Goal: Task Accomplishment & Management: Complete application form

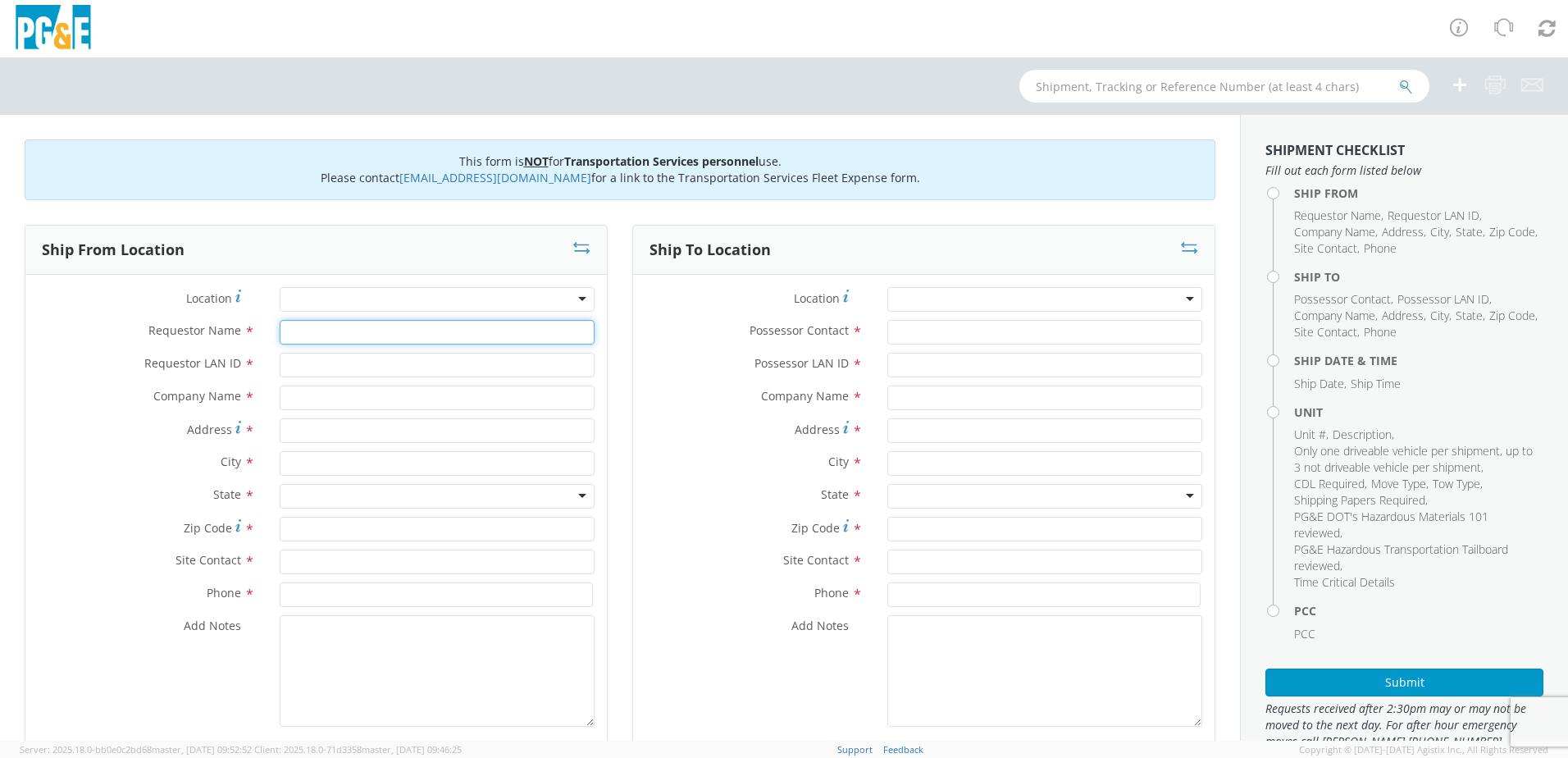
click at [311, 330] on input "Requestor Name *" at bounding box center [437, 333] width 315 height 25
type input "[PERSON_NAME]"
click at [293, 564] on input "text" at bounding box center [437, 562] width 315 height 25
click at [310, 361] on input "Requestor LAN ID *" at bounding box center [437, 365] width 315 height 25
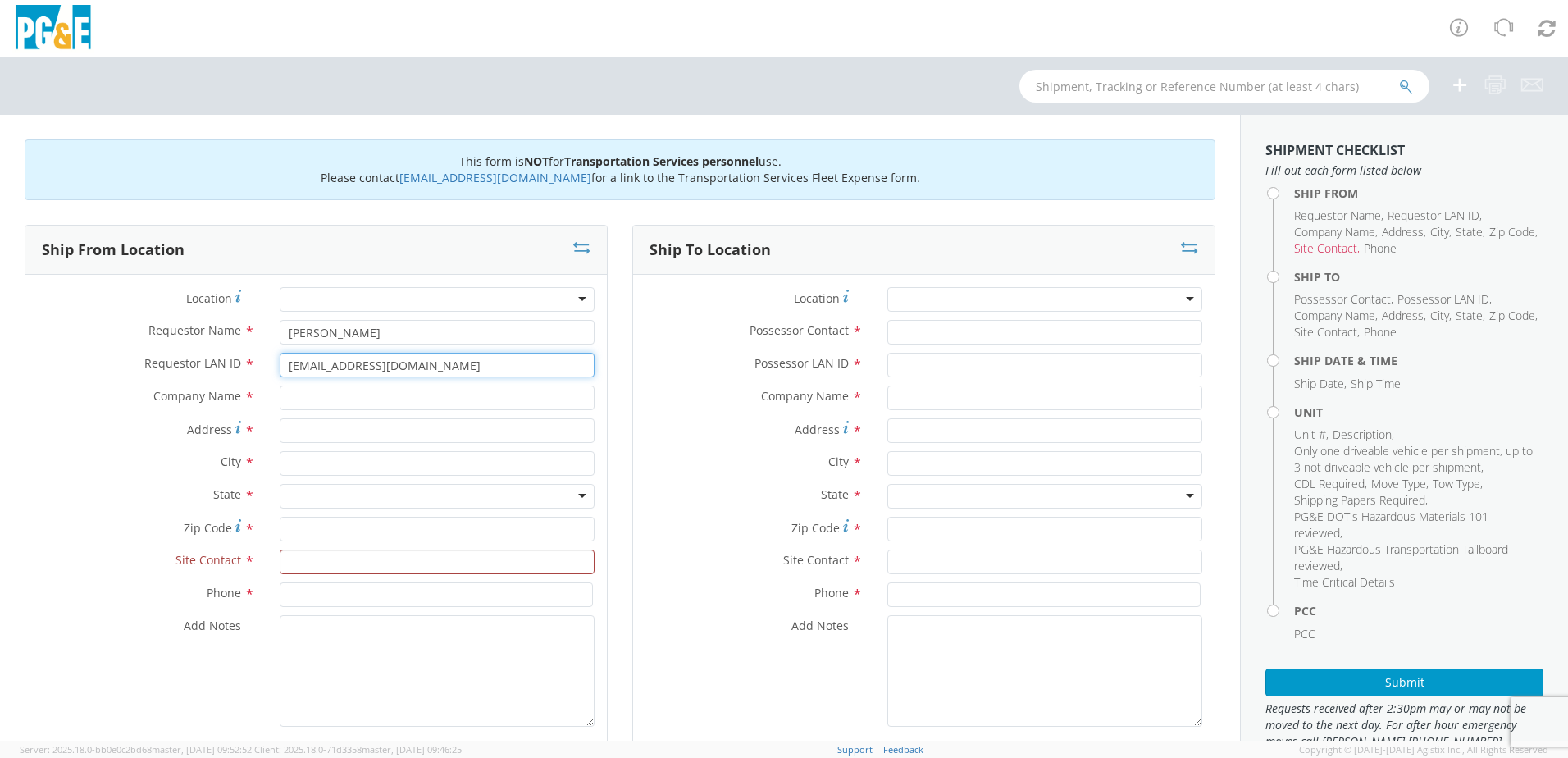
type input "[EMAIL_ADDRESS][DOMAIN_NAME]"
type input "Tilt Industrial Services"
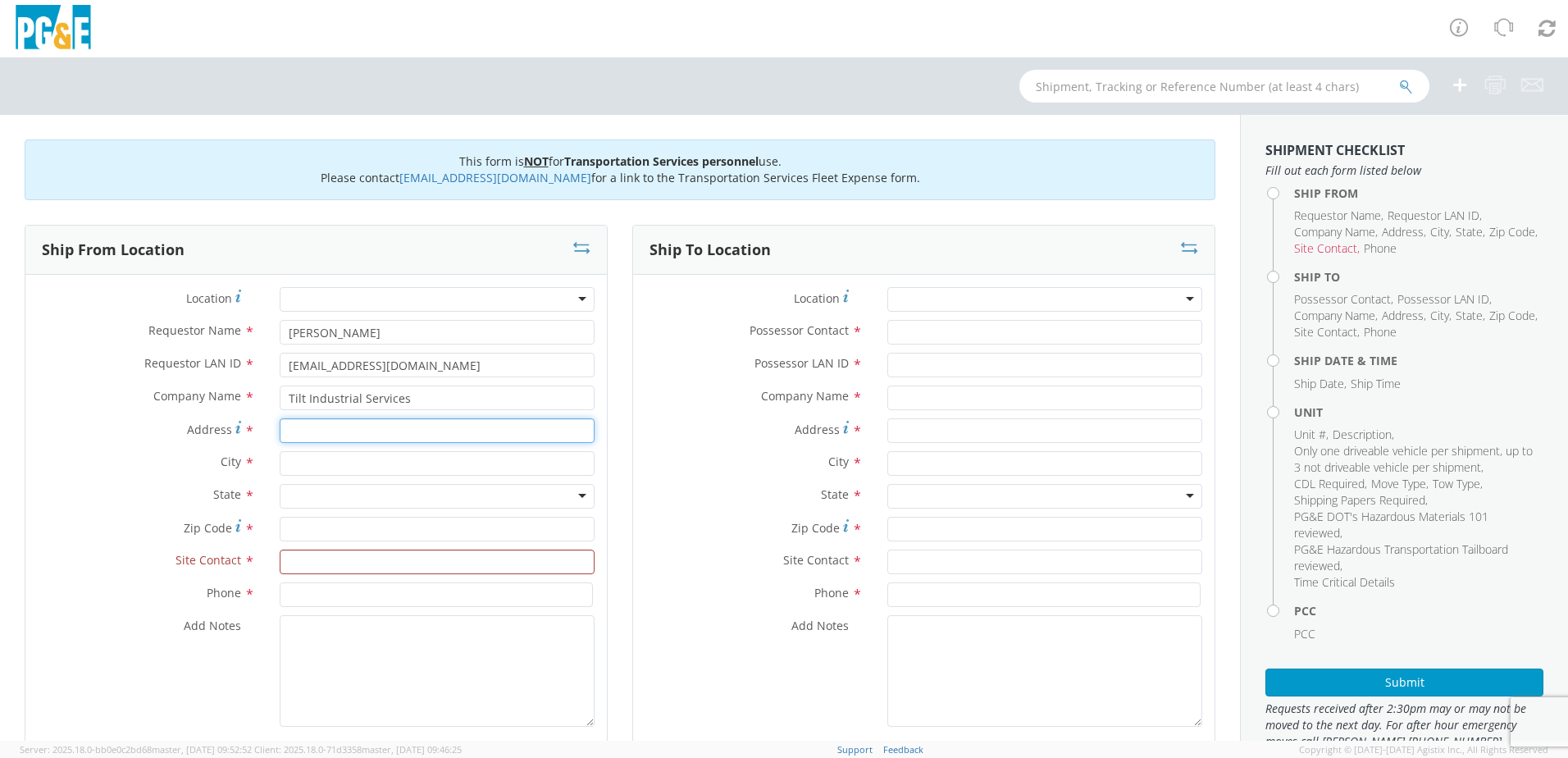
click at [295, 436] on input "Address *" at bounding box center [437, 431] width 315 height 25
type input "[STREET_ADDRESS]"
type input "[GEOGRAPHIC_DATA],"
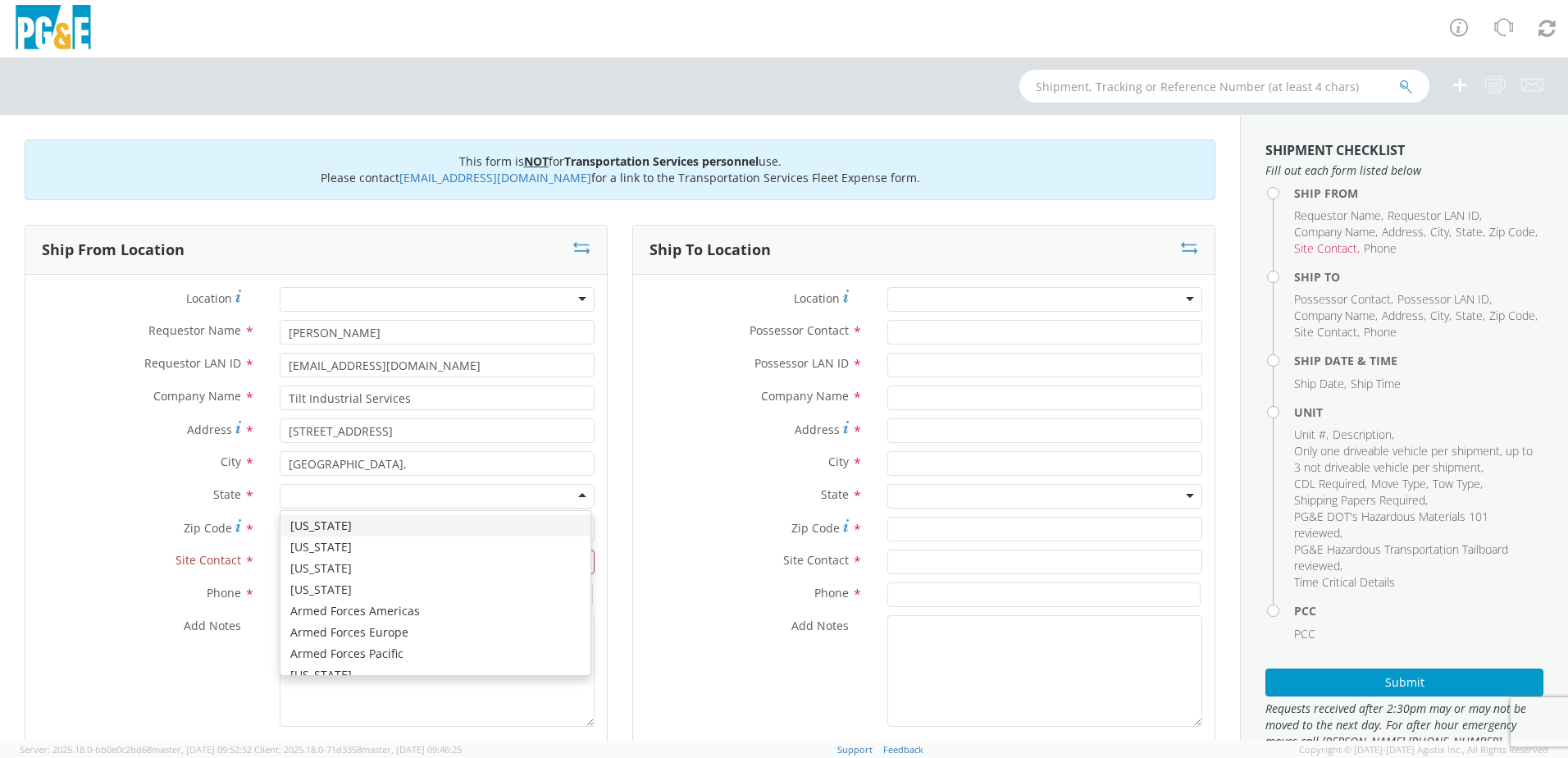
click at [532, 503] on div at bounding box center [437, 497] width 315 height 25
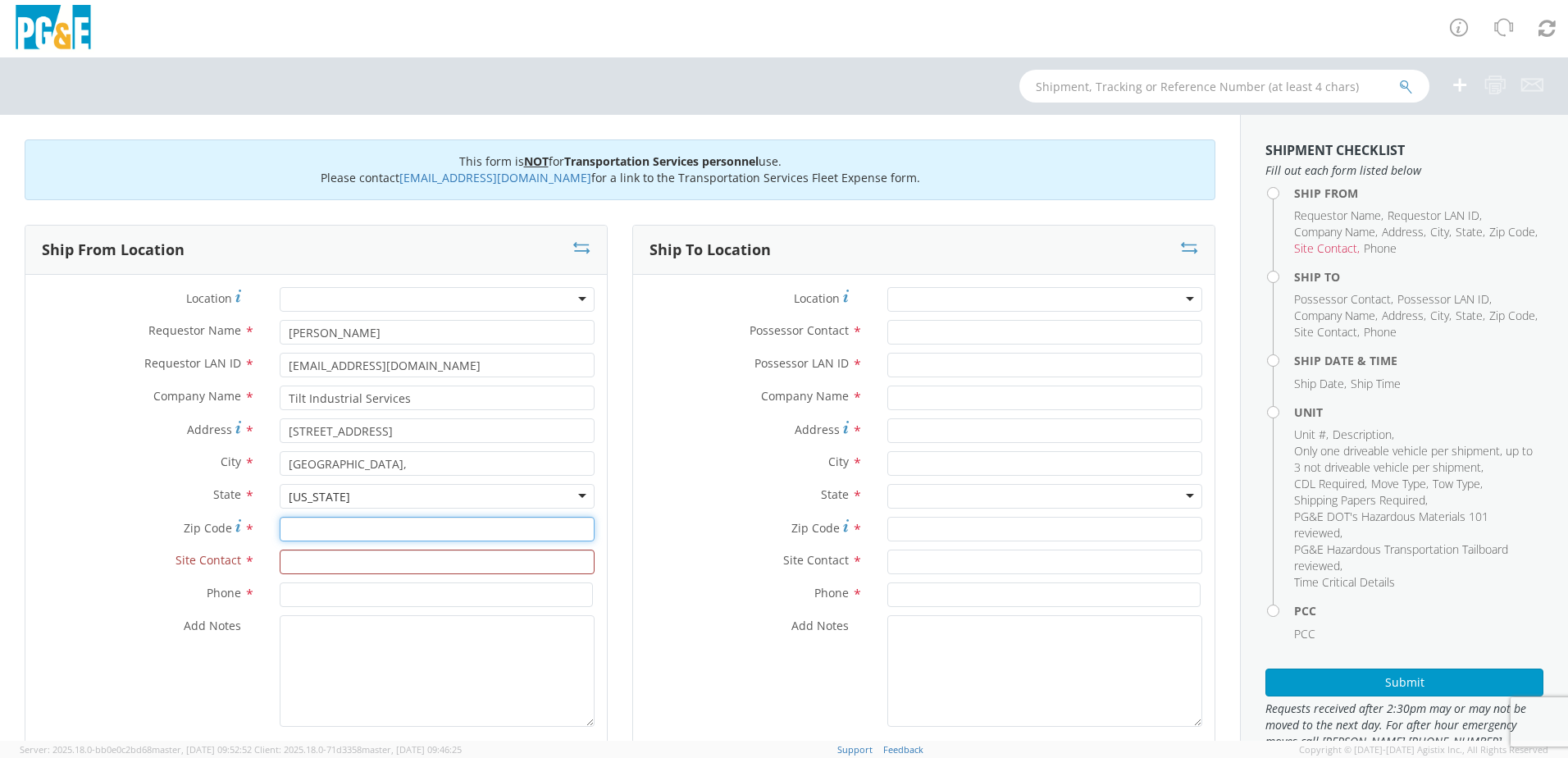
click at [322, 526] on input "Zip Code *" at bounding box center [437, 529] width 315 height 25
type input "95961"
type input "[PERSON_NAME]"
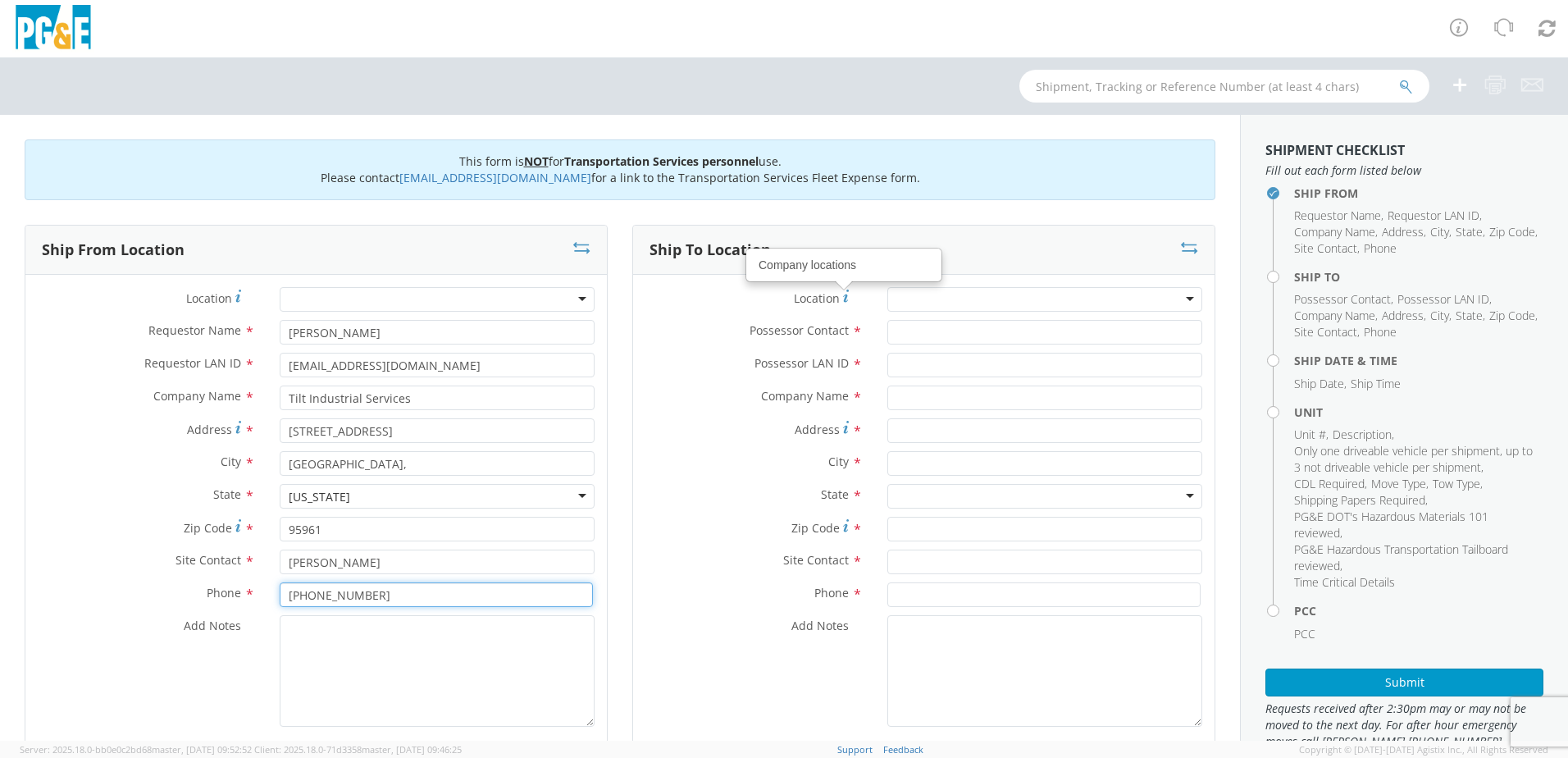
type input "[PHONE_NUMBER]"
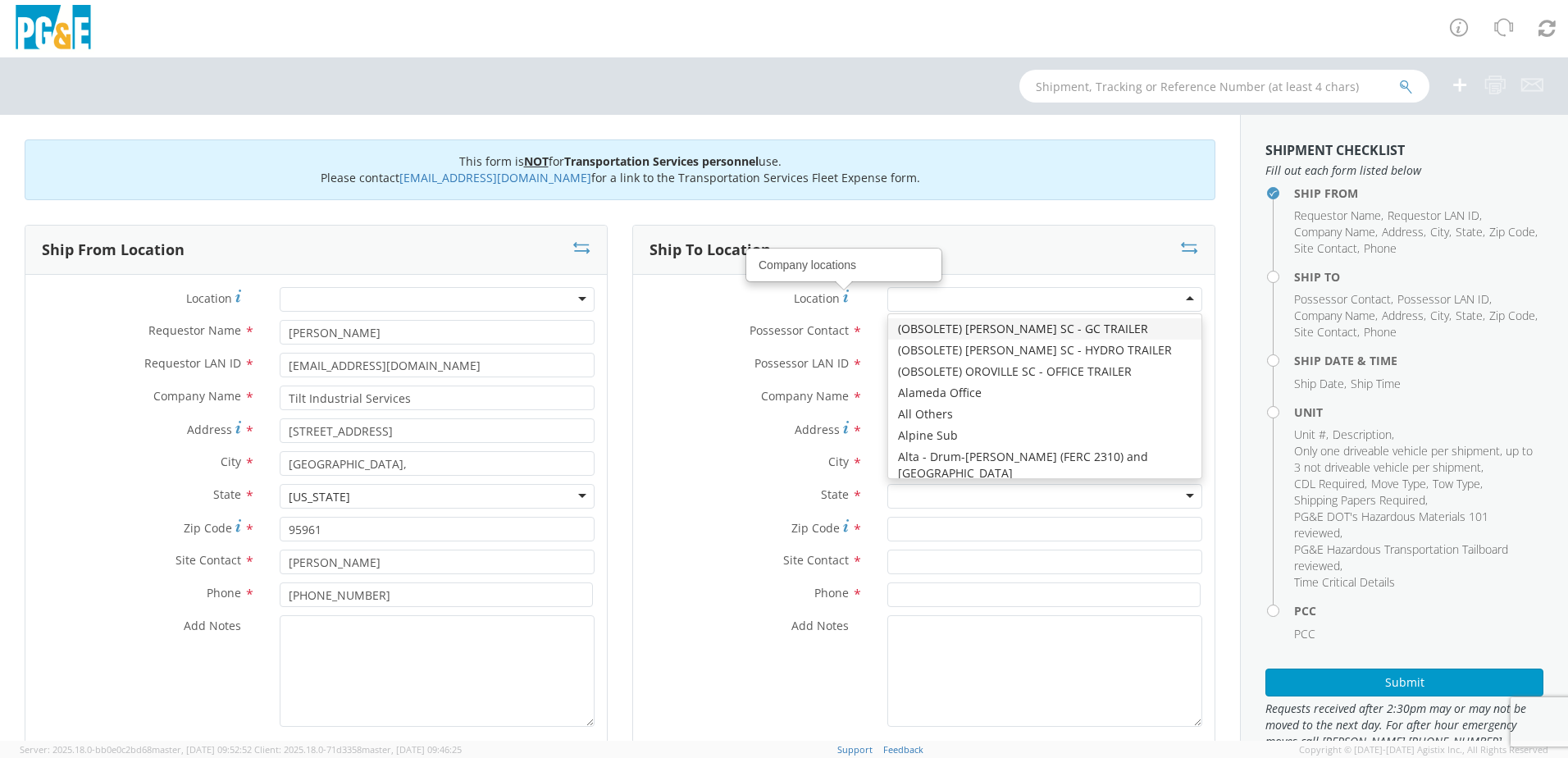
click at [1175, 290] on div at bounding box center [1044, 300] width 315 height 25
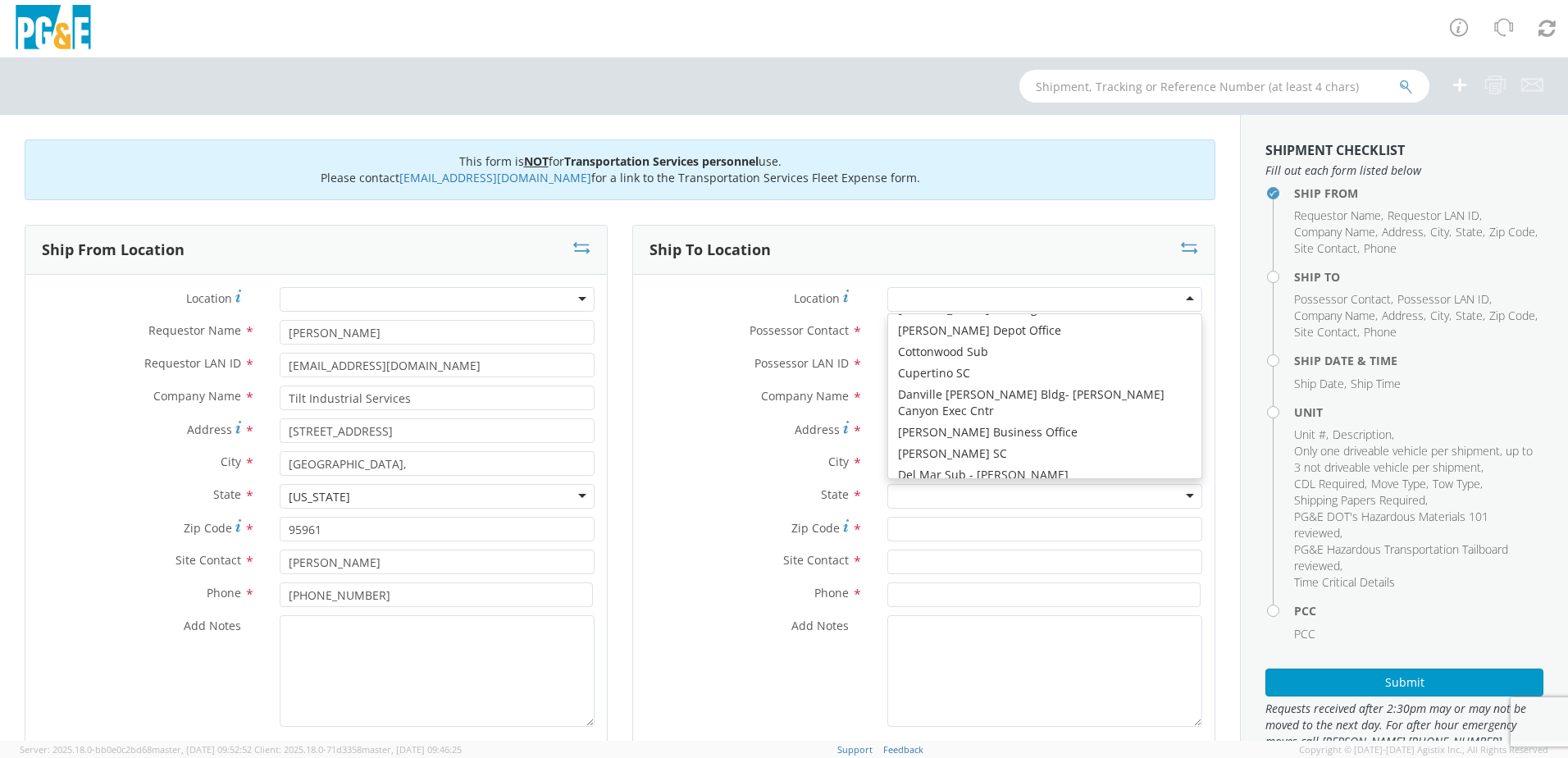
scroll to position [1722, 0]
type input "PG&E"
type input "[STREET_ADDRESS][PERSON_NAME]"
type input "CUPERTINO"
type input "95014"
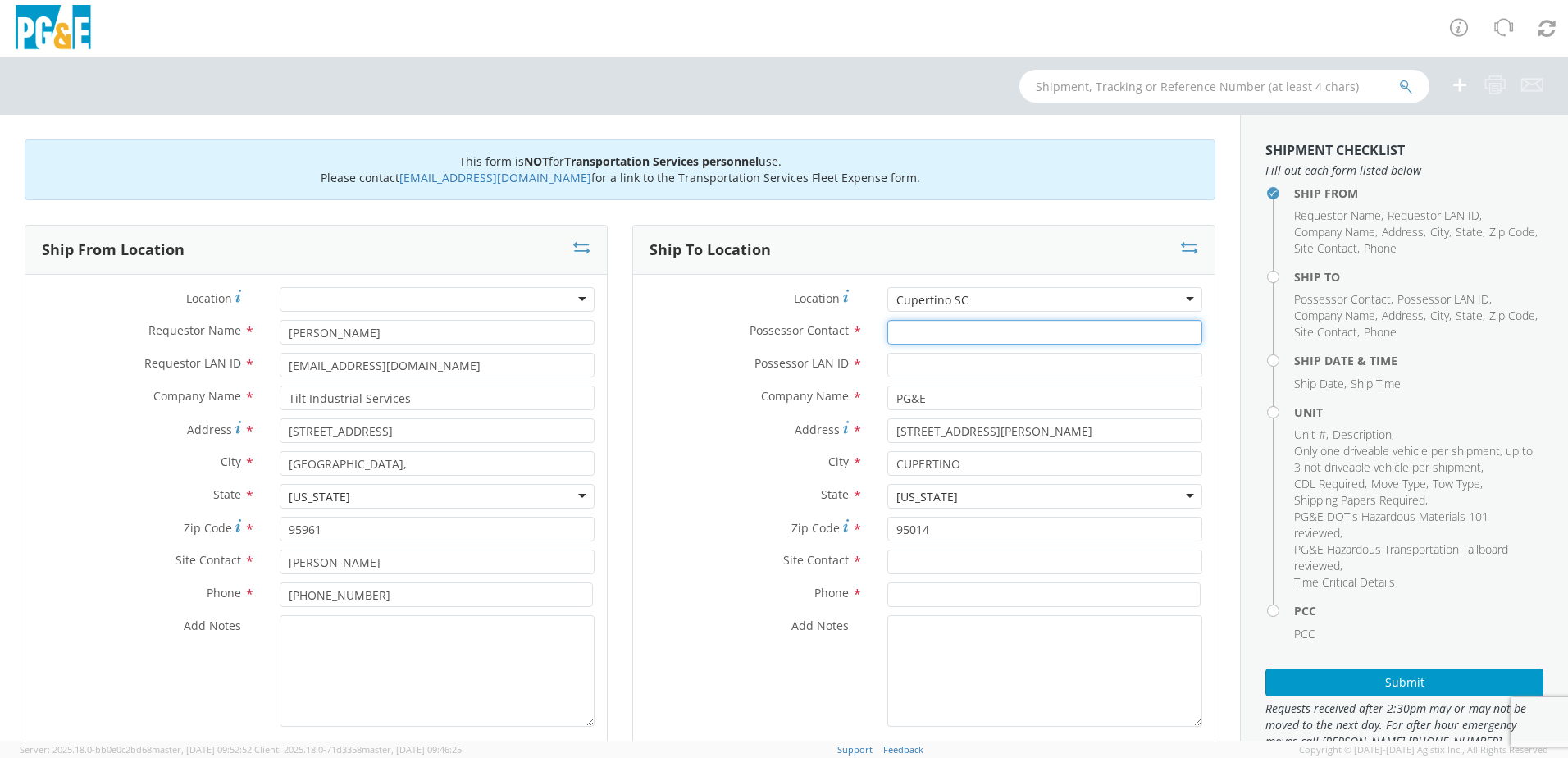
click at [892, 326] on input "Possessor Contact *" at bounding box center [1044, 333] width 315 height 25
type input "[PERSON_NAME]"
type input "[EMAIL_ADDRESS][DOMAIN_NAME]"
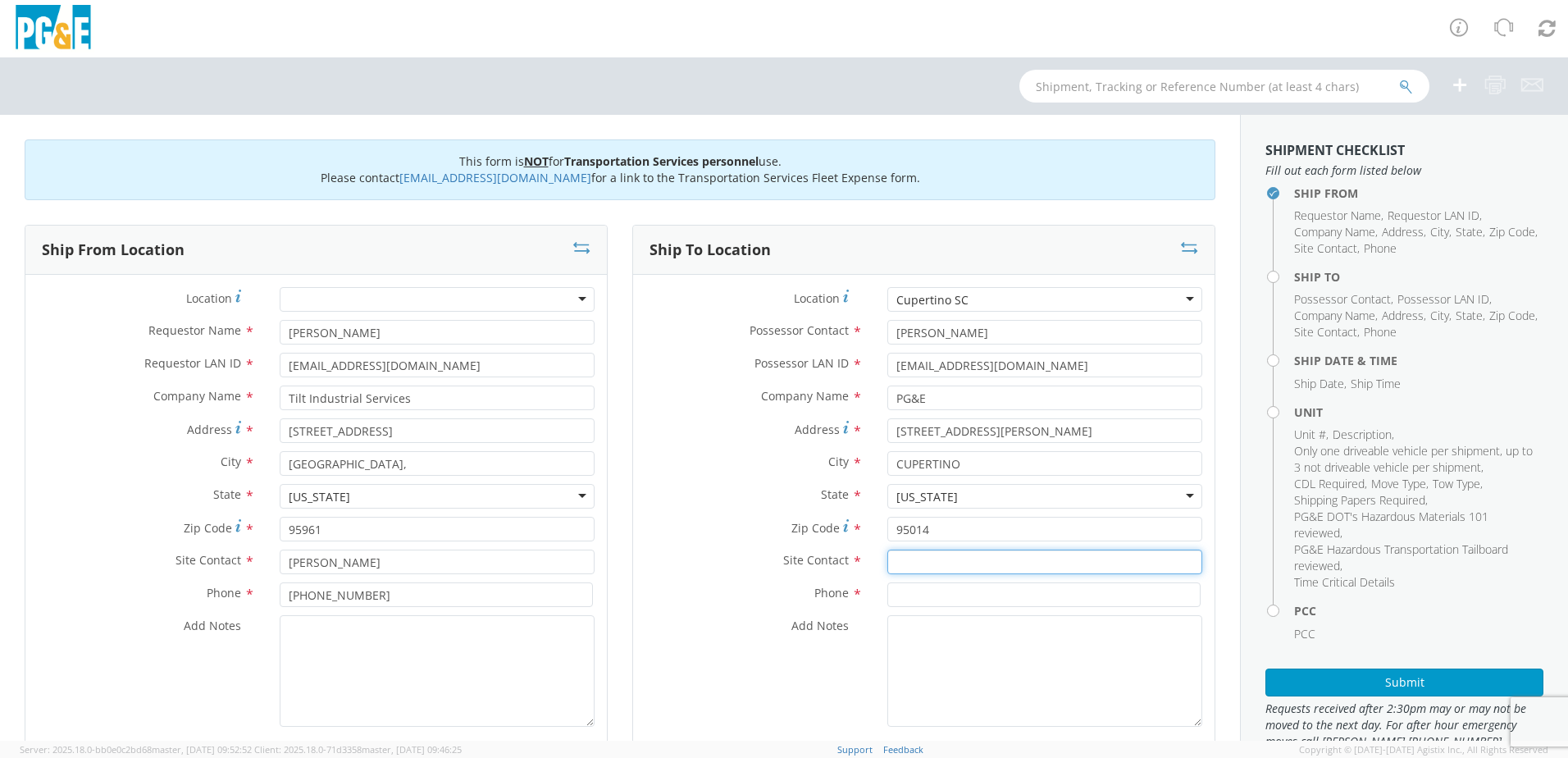
click at [900, 569] on input "text" at bounding box center [1044, 562] width 315 height 25
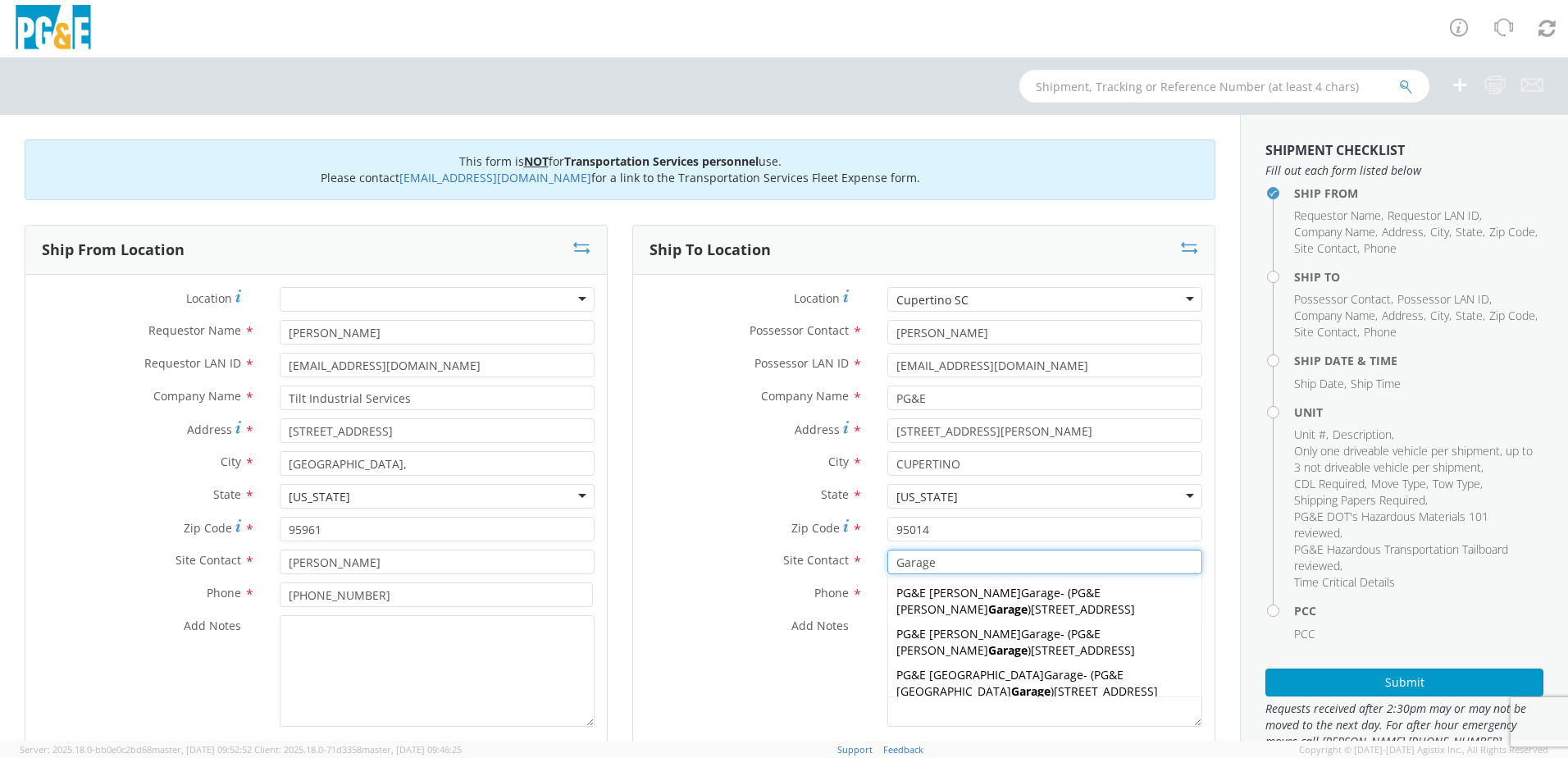
type input "Garage"
click at [705, 569] on label "Site Contact *" at bounding box center [754, 560] width 242 height 21
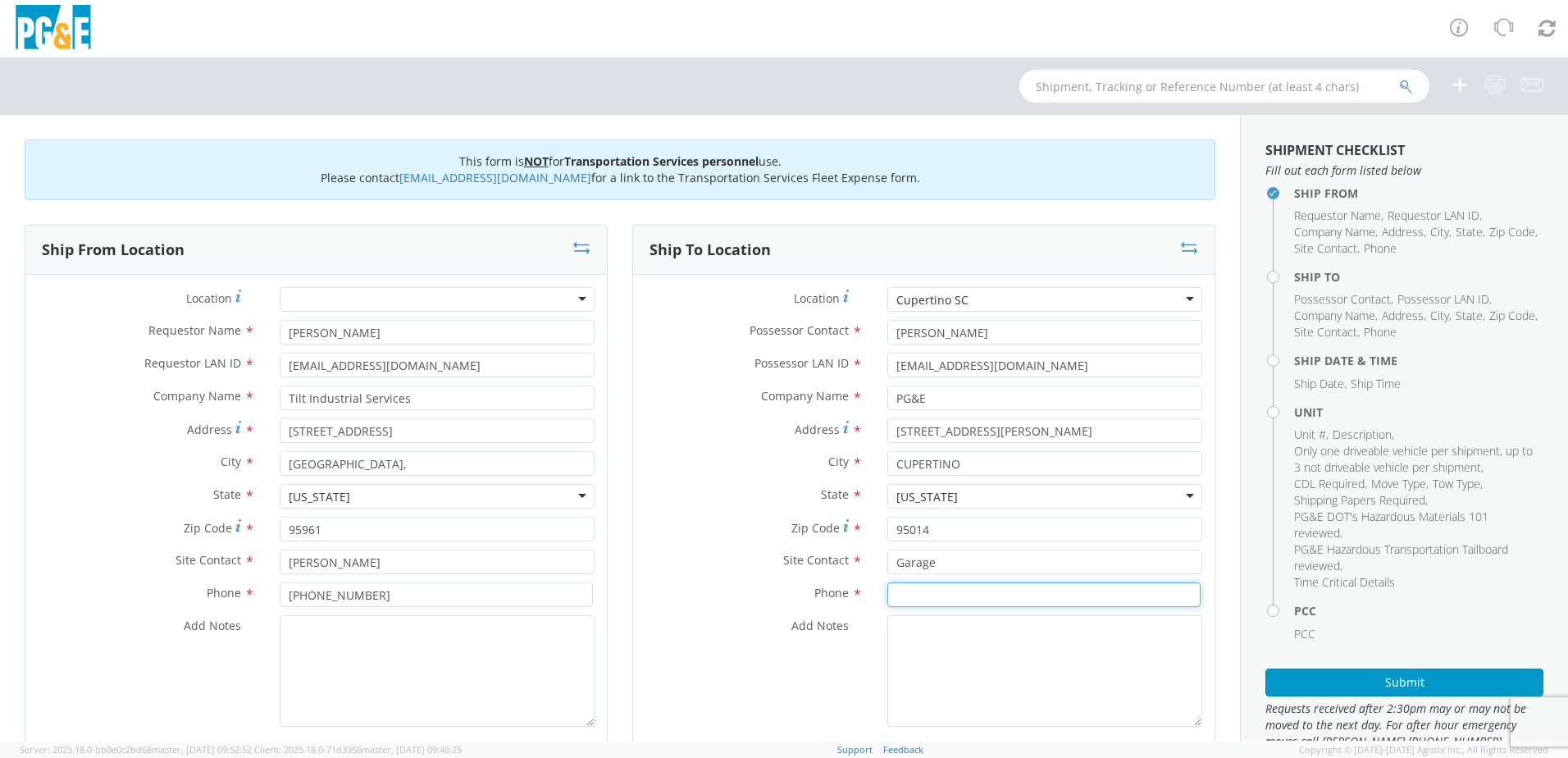
click at [917, 592] on input at bounding box center [1043, 595] width 313 height 25
click at [965, 597] on input "[PHONE_NUMBER]" at bounding box center [1043, 595] width 313 height 25
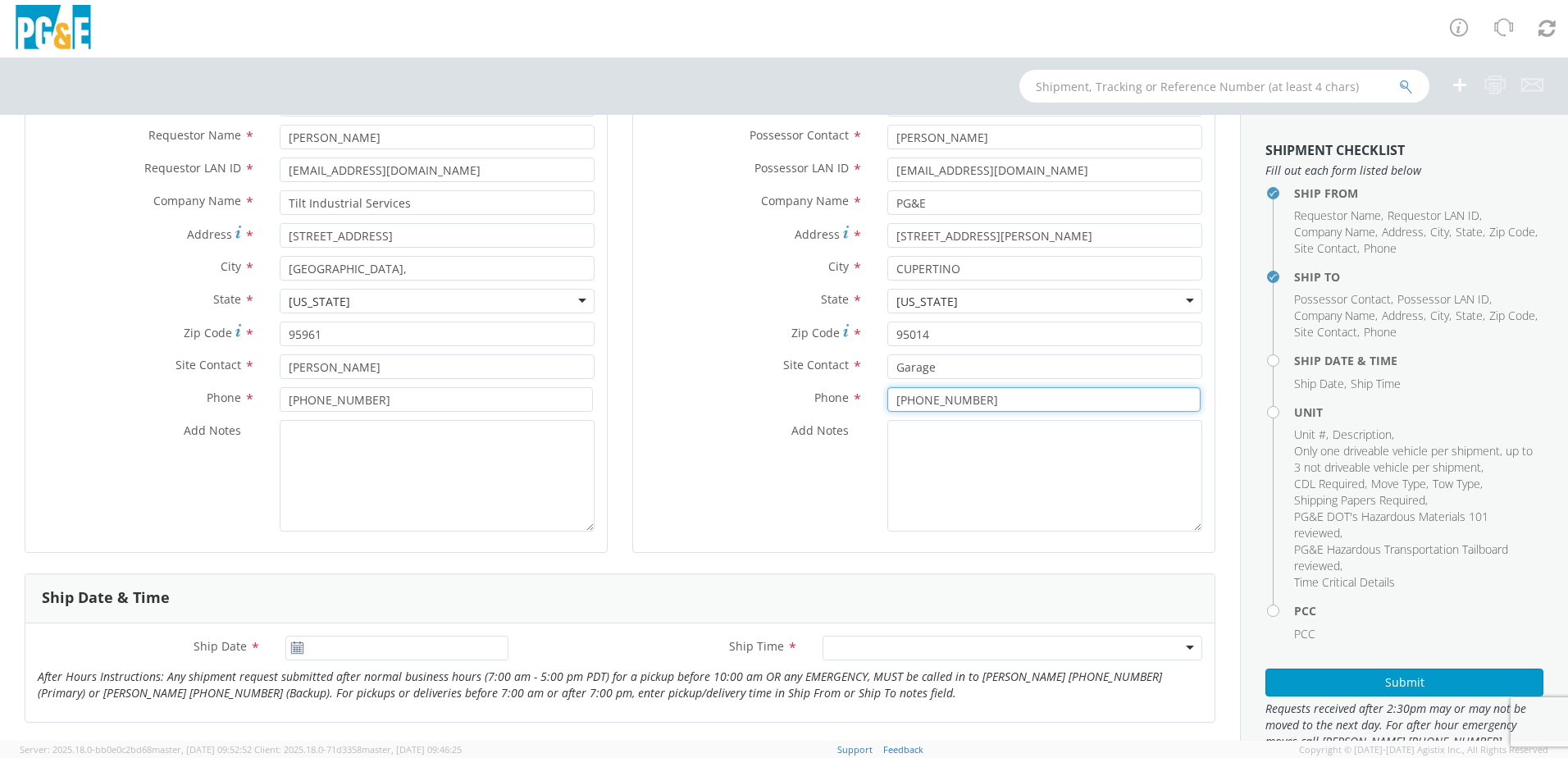
scroll to position [328, 0]
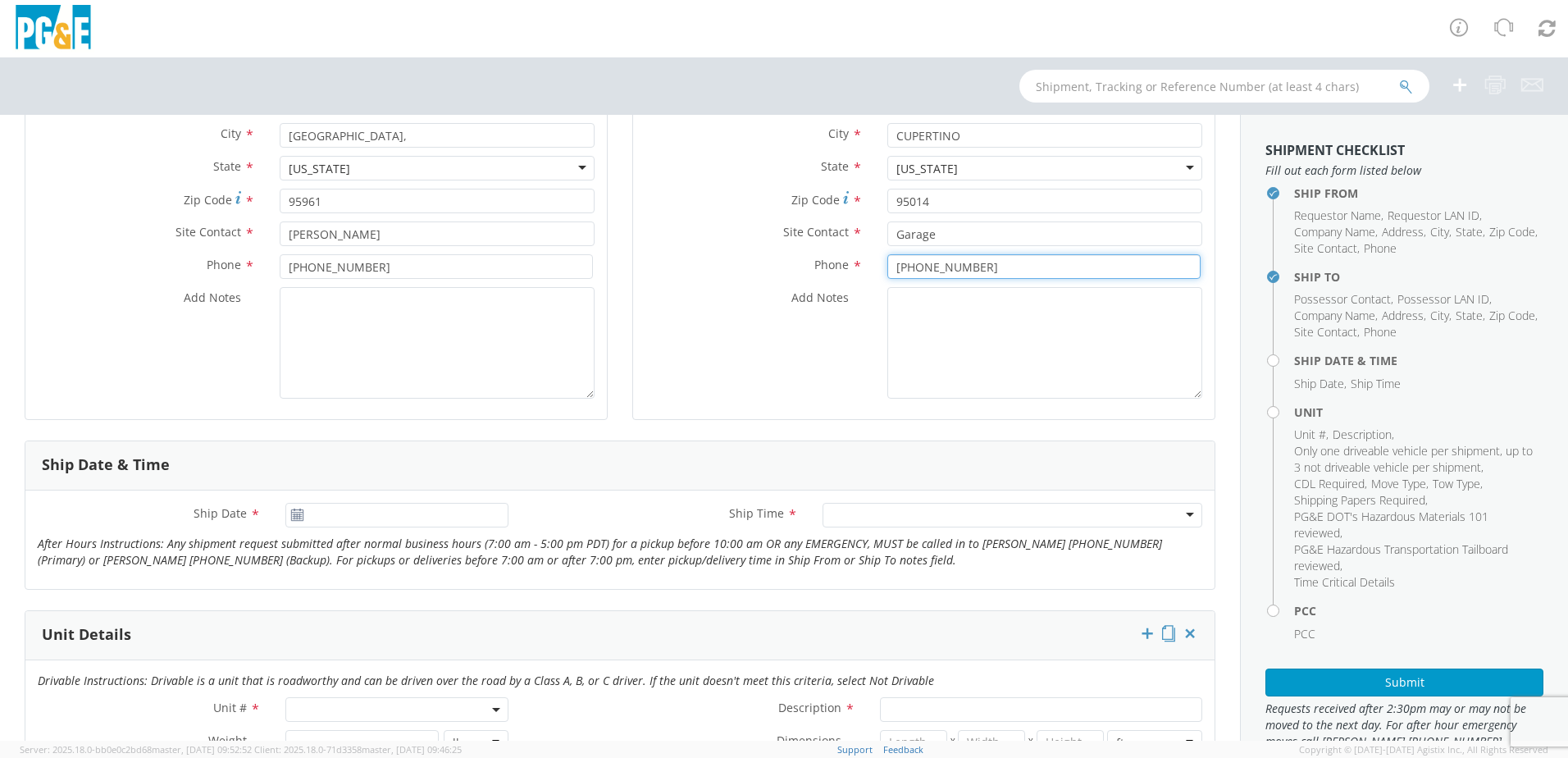
type input "[PHONE_NUMBER]"
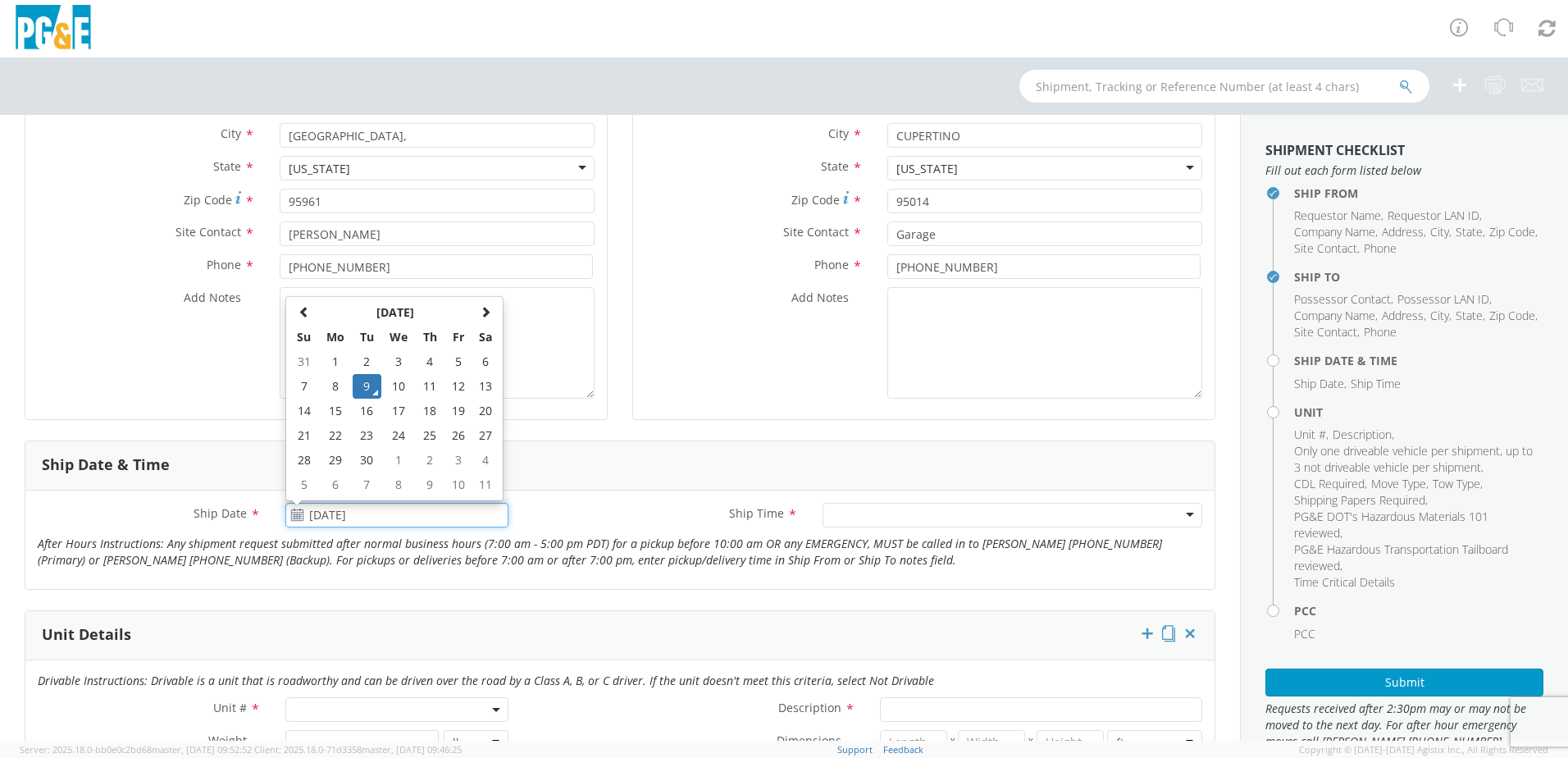
click at [334, 524] on input "[DATE]" at bounding box center [396, 515] width 223 height 25
click at [433, 381] on td "11" at bounding box center [429, 387] width 29 height 25
type input "[DATE]"
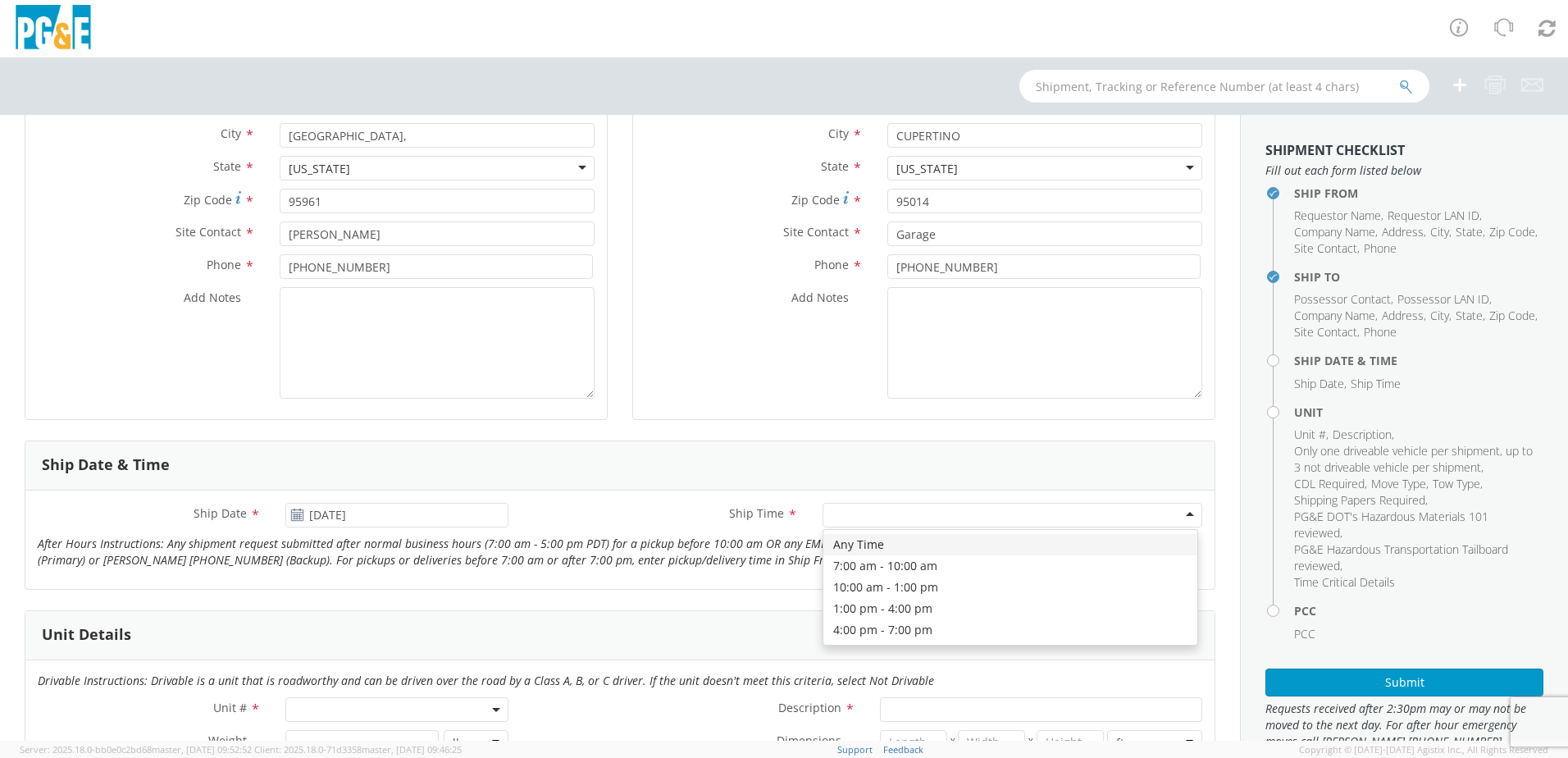
click at [864, 517] on div at bounding box center [1013, 515] width 380 height 25
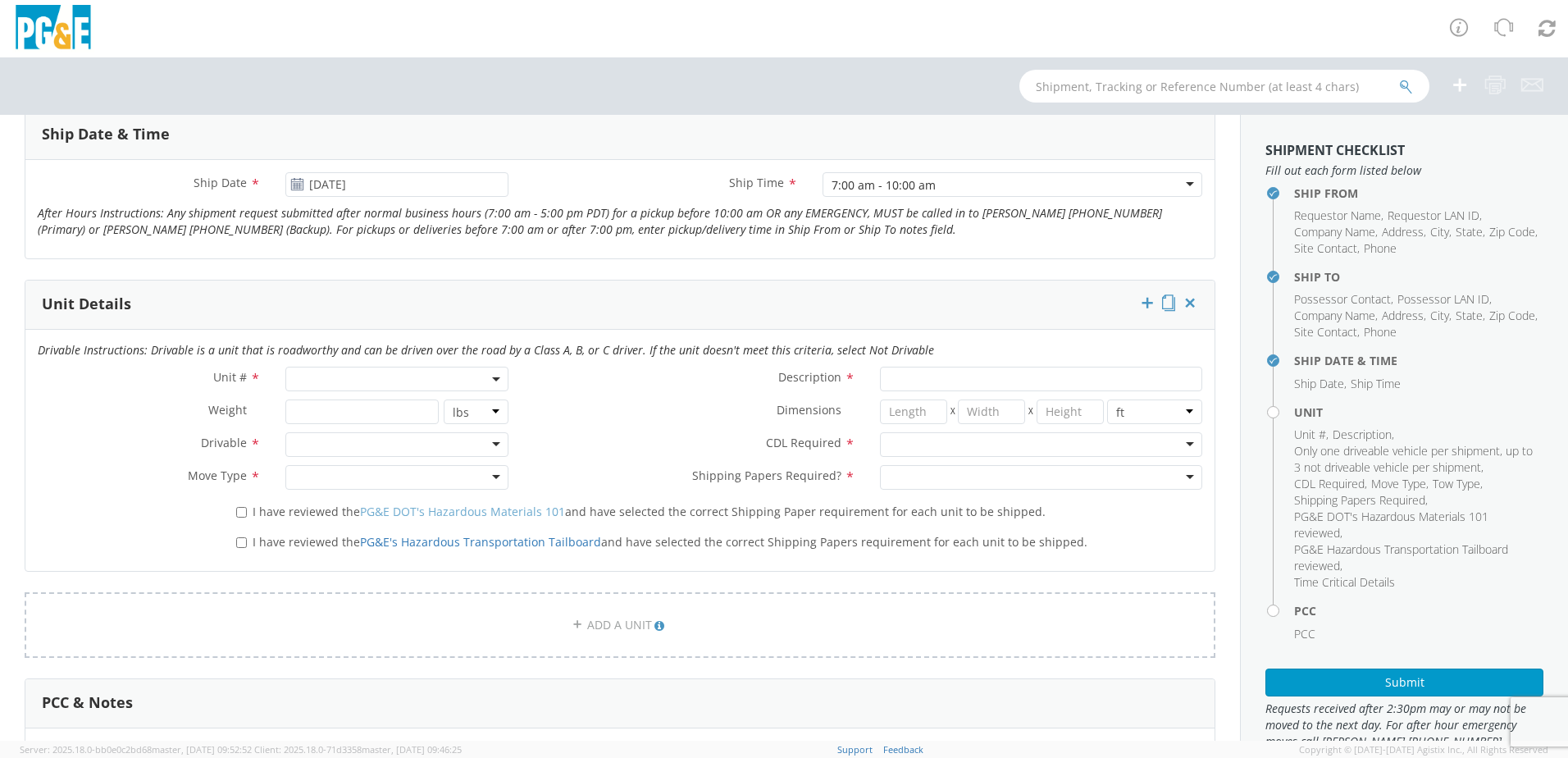
scroll to position [738, 0]
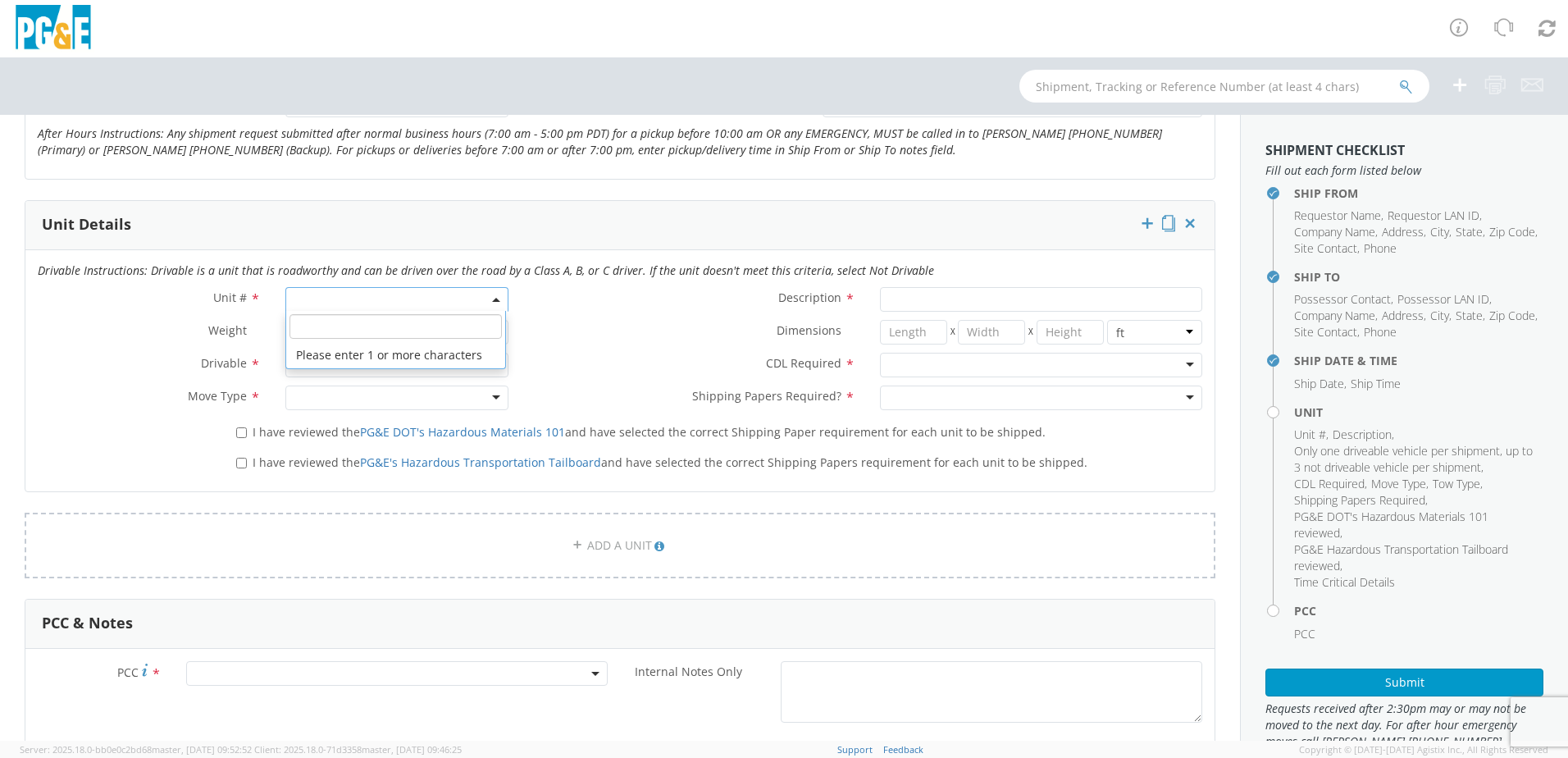
click at [492, 300] on b at bounding box center [496, 300] width 9 height 4
click at [305, 330] on input "search" at bounding box center [395, 327] width 212 height 25
type input "b38719"
select select "B38719"
type input "TRAILER; FLAT OR TILT BED 40K"
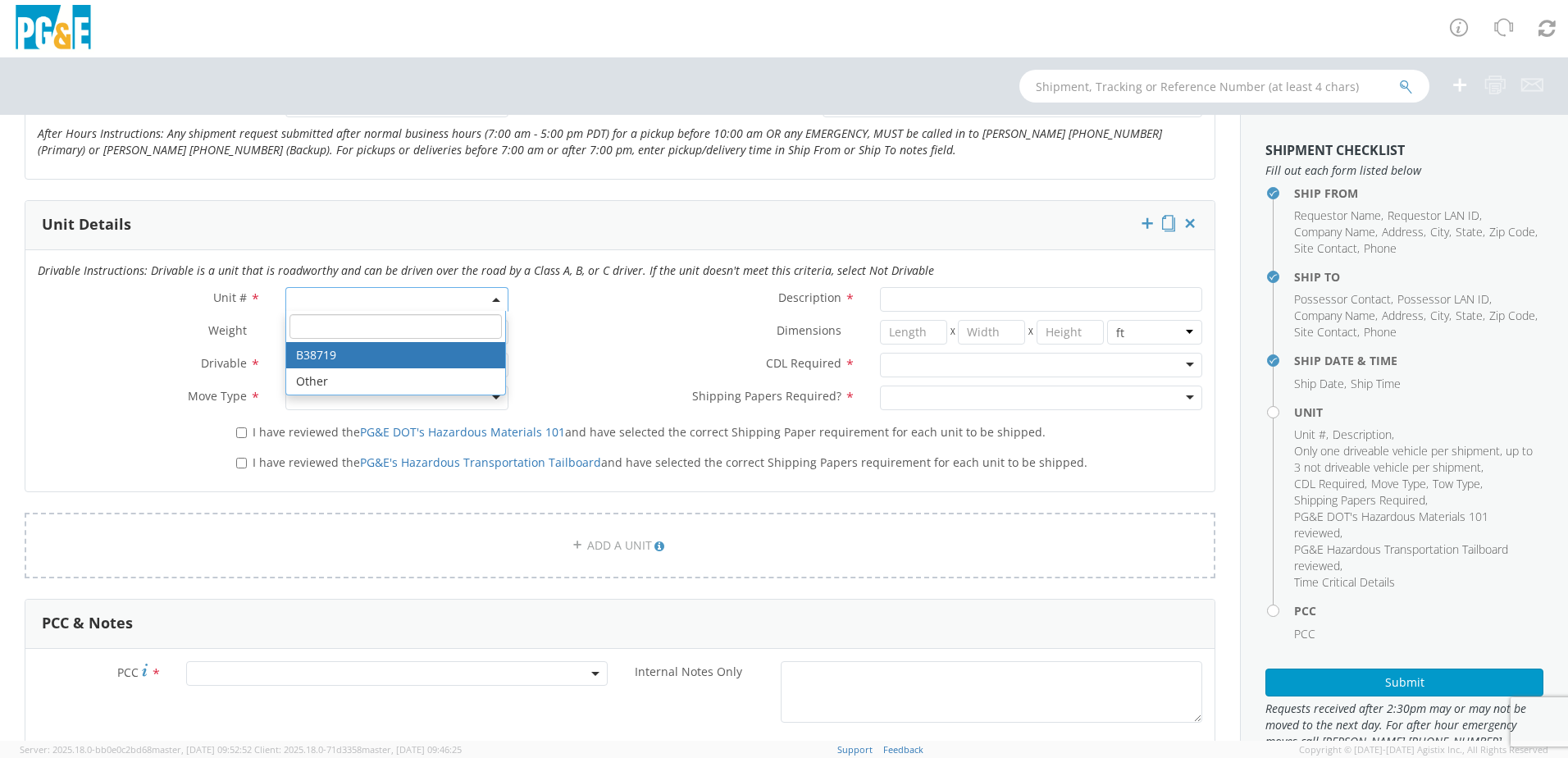
type input "17400"
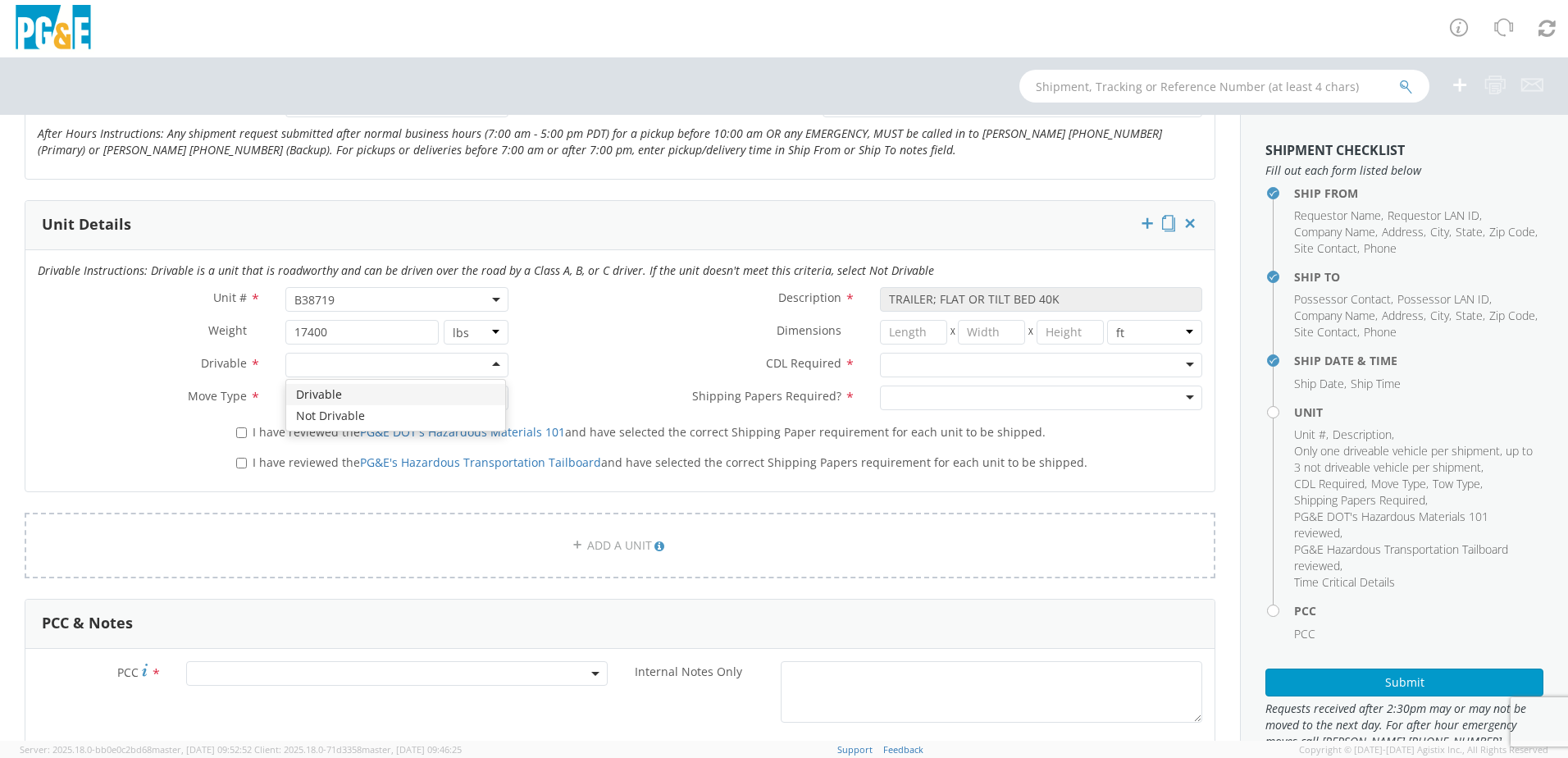
click at [463, 365] on div at bounding box center [396, 365] width 223 height 25
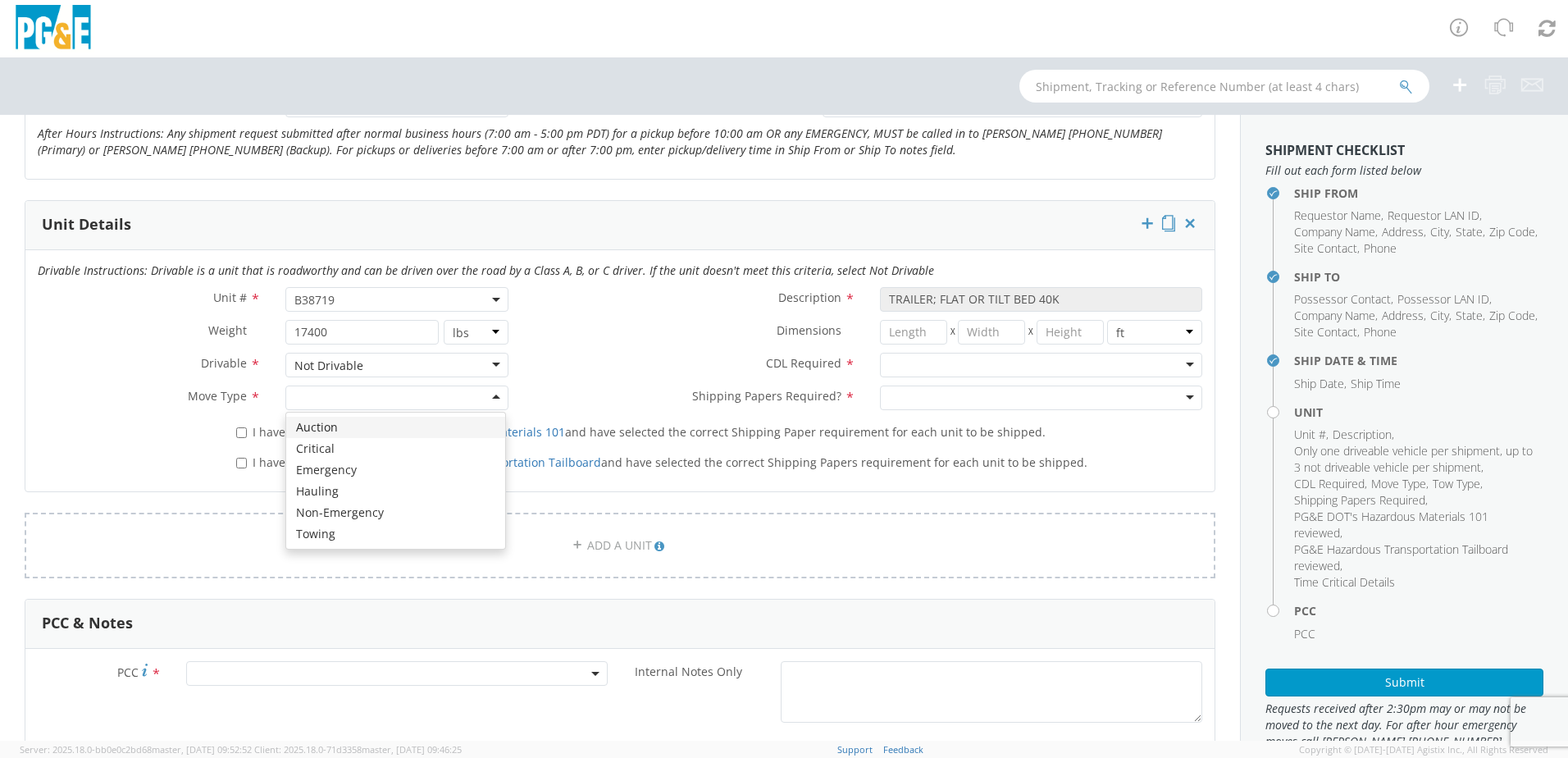
click at [397, 399] on div at bounding box center [396, 398] width 223 height 25
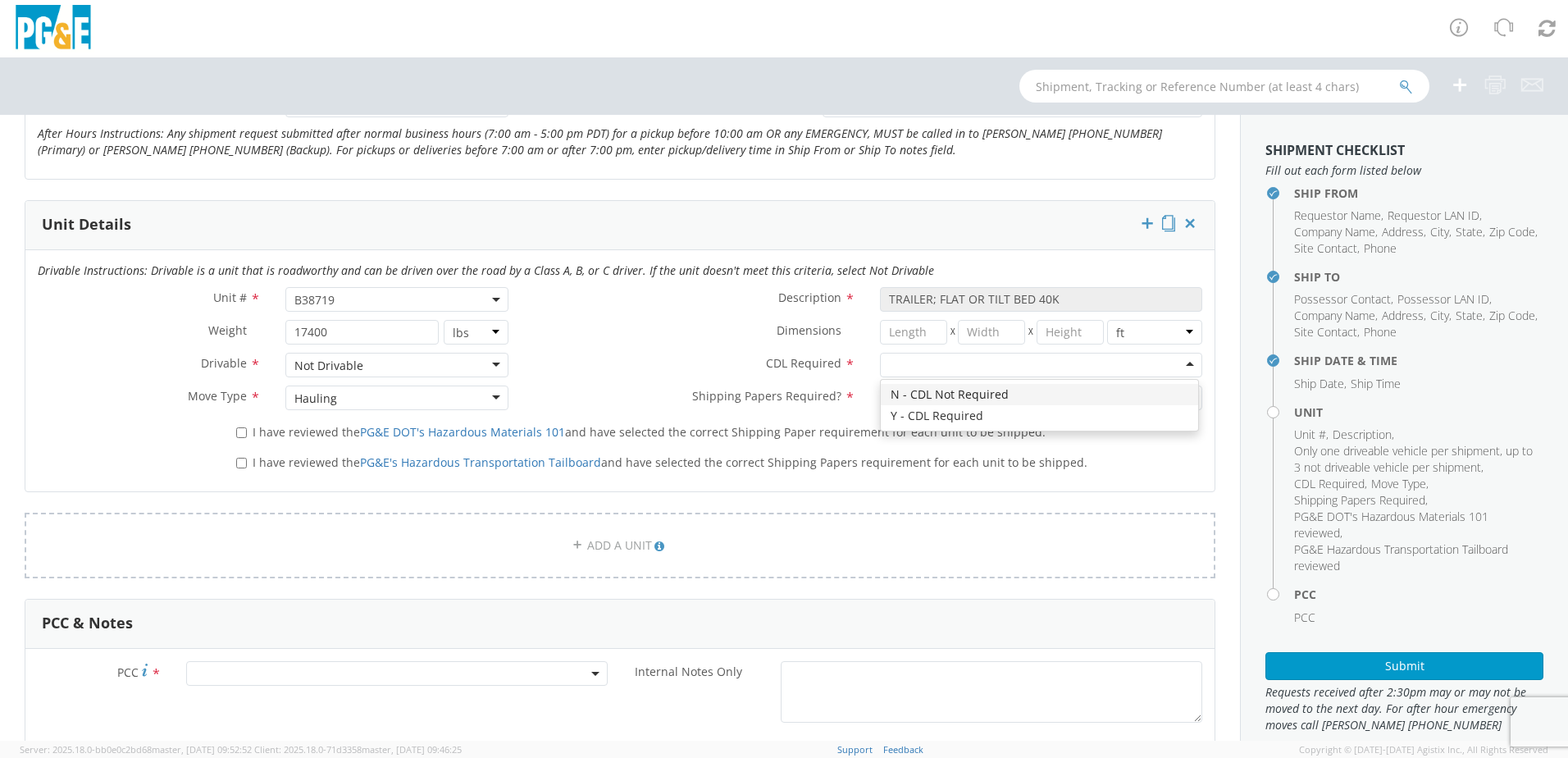
drag, startPoint x: 1159, startPoint y: 359, endPoint x: 1134, endPoint y: 362, distance: 25.2
click at [1159, 359] on div at bounding box center [1041, 365] width 322 height 25
drag, startPoint x: 1080, startPoint y: 402, endPoint x: 1064, endPoint y: 402, distance: 16.0
click at [1079, 402] on div at bounding box center [1041, 398] width 322 height 25
click at [243, 434] on input "I have reviewed the PG&E DOT's Hazardous Materials 101 and have selected the co…" at bounding box center [241, 432] width 11 height 11
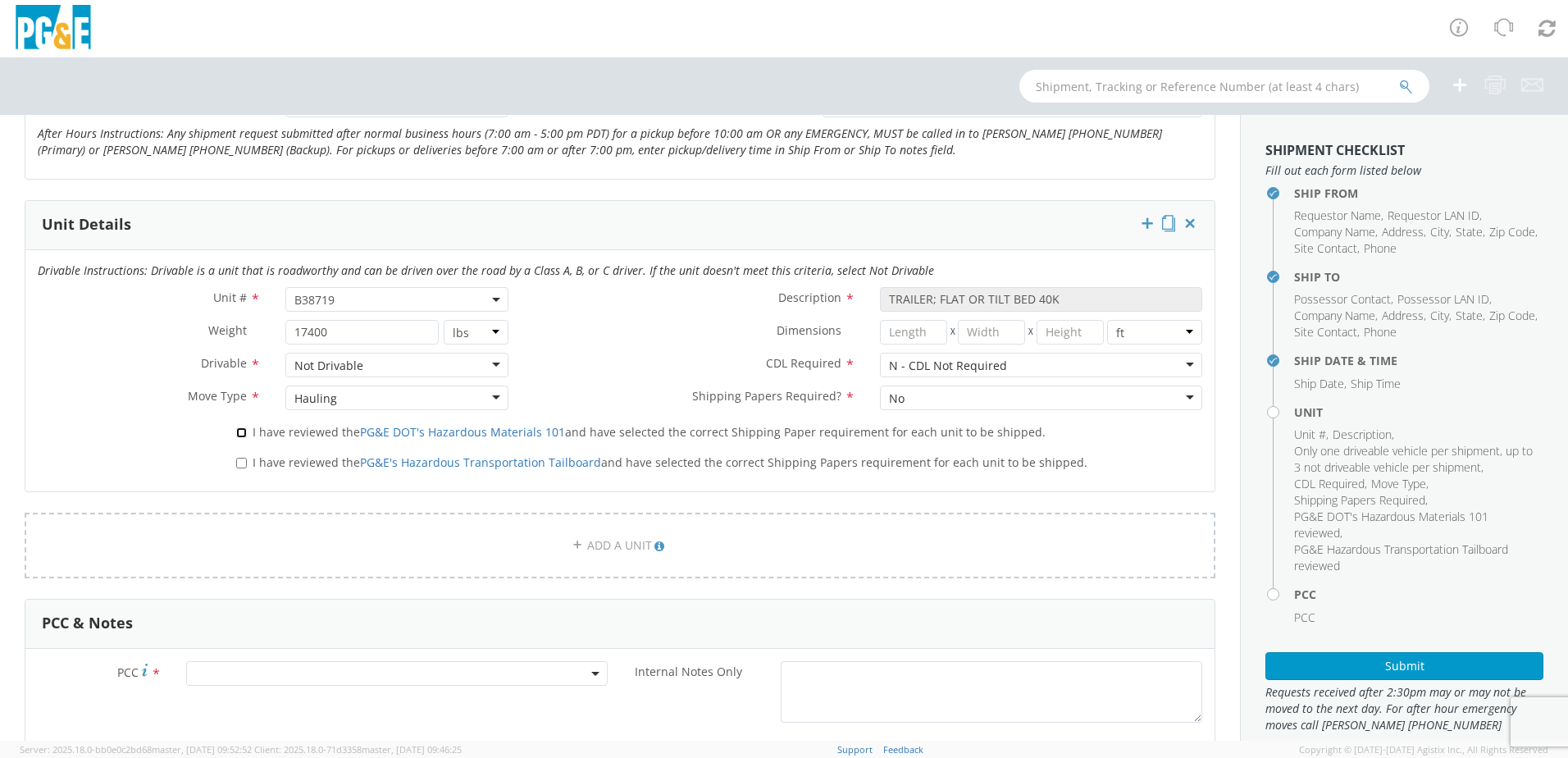
checkbox input "true"
click at [237, 459] on input "I have reviewed the PG&E's Hazardous Transportation Tailboard and have selected…" at bounding box center [241, 463] width 11 height 11
checkbox input "true"
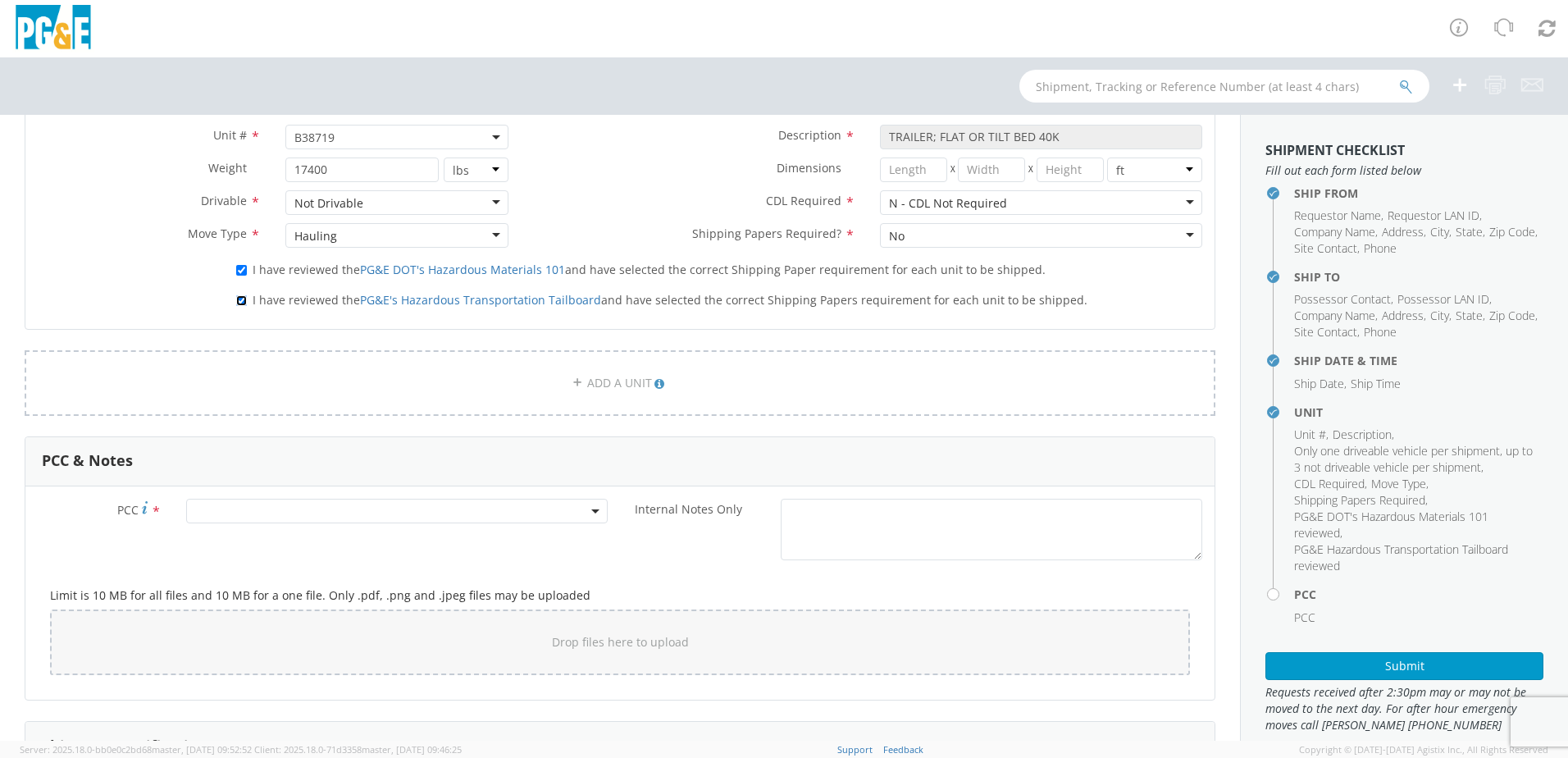
scroll to position [902, 0]
click at [207, 505] on span at bounding box center [396, 509] width 421 height 25
click at [203, 534] on input "number" at bounding box center [394, 536] width 409 height 25
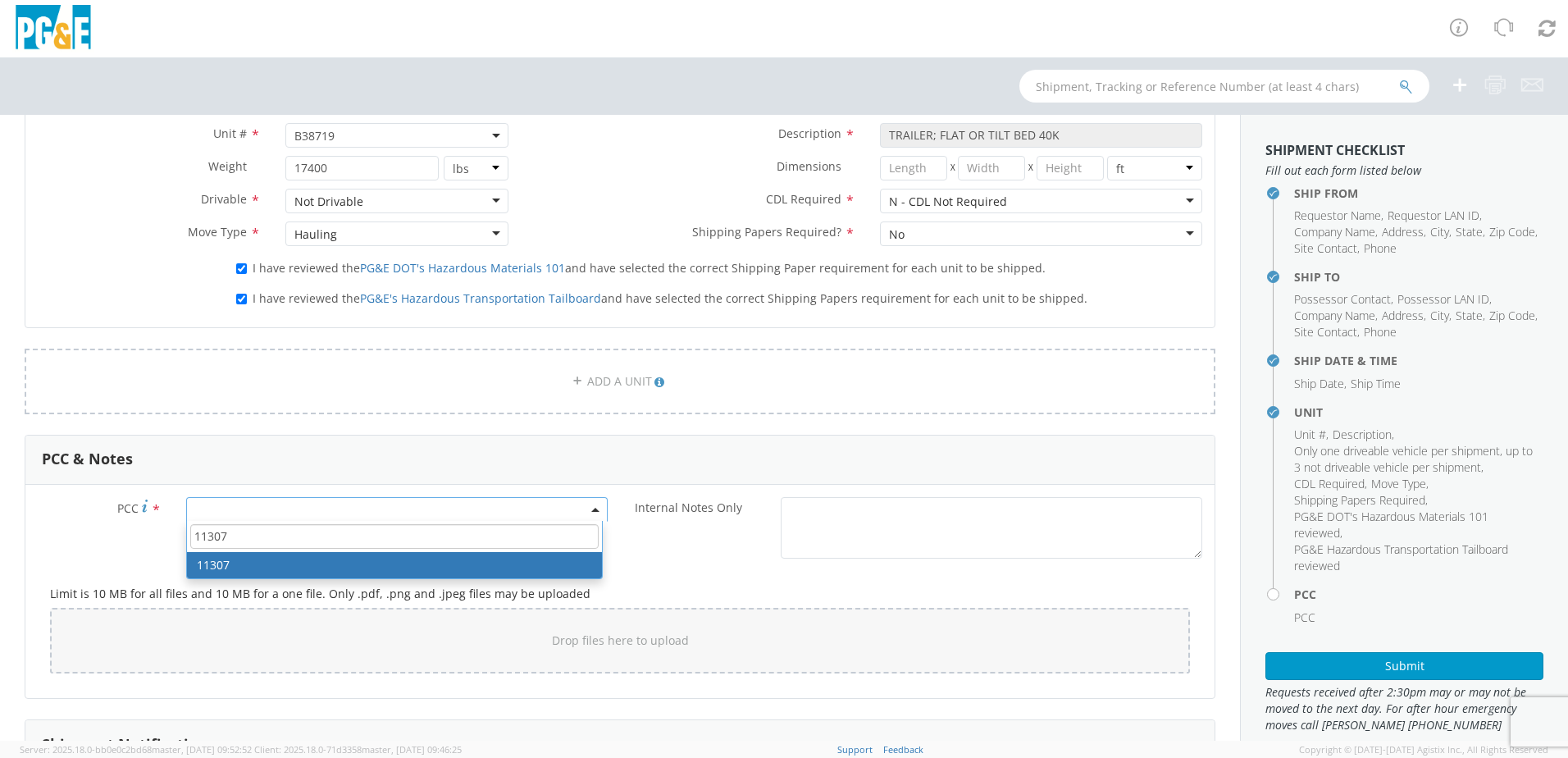
type input "11307"
select select "11307"
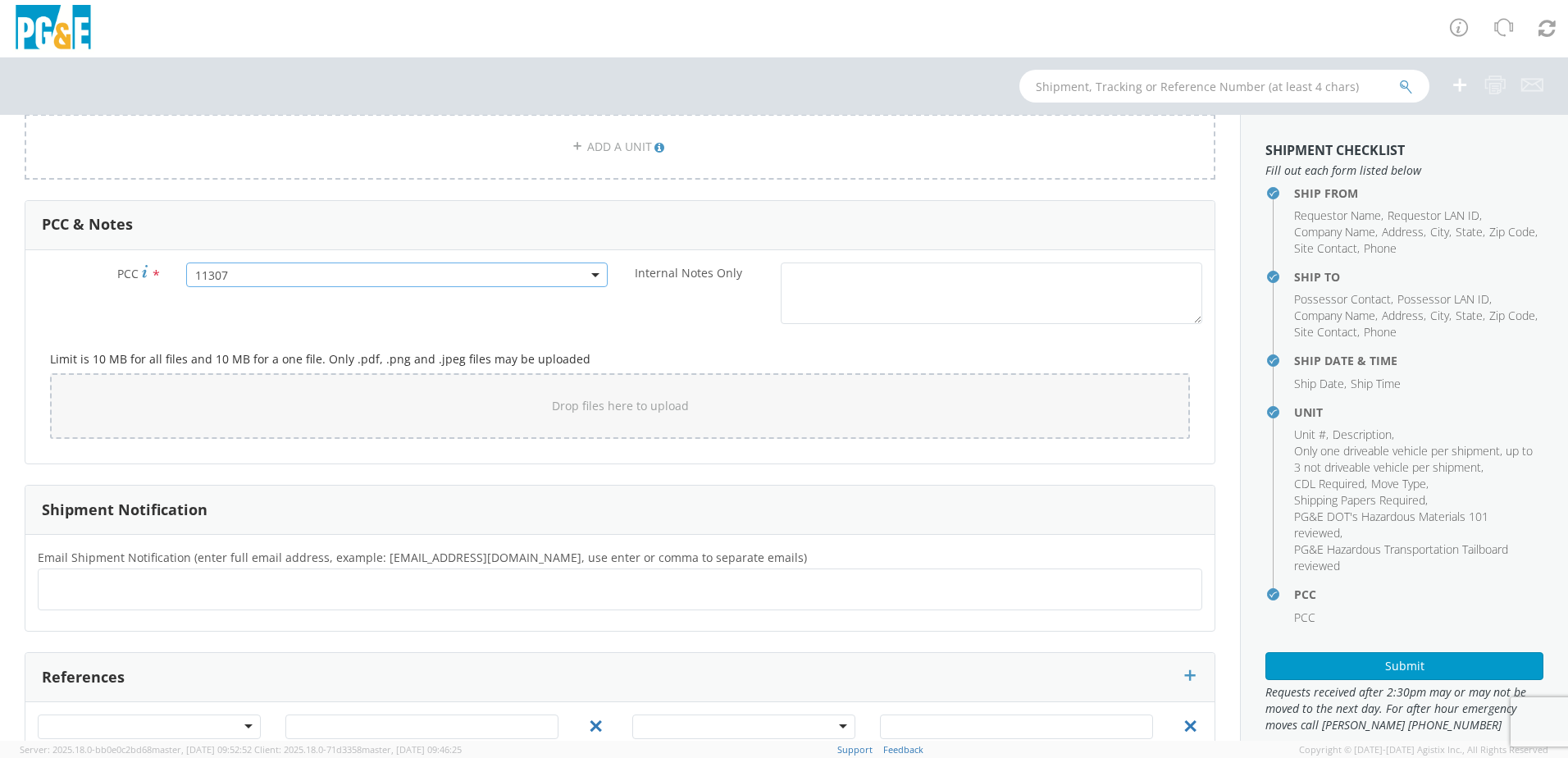
scroll to position [1149, 0]
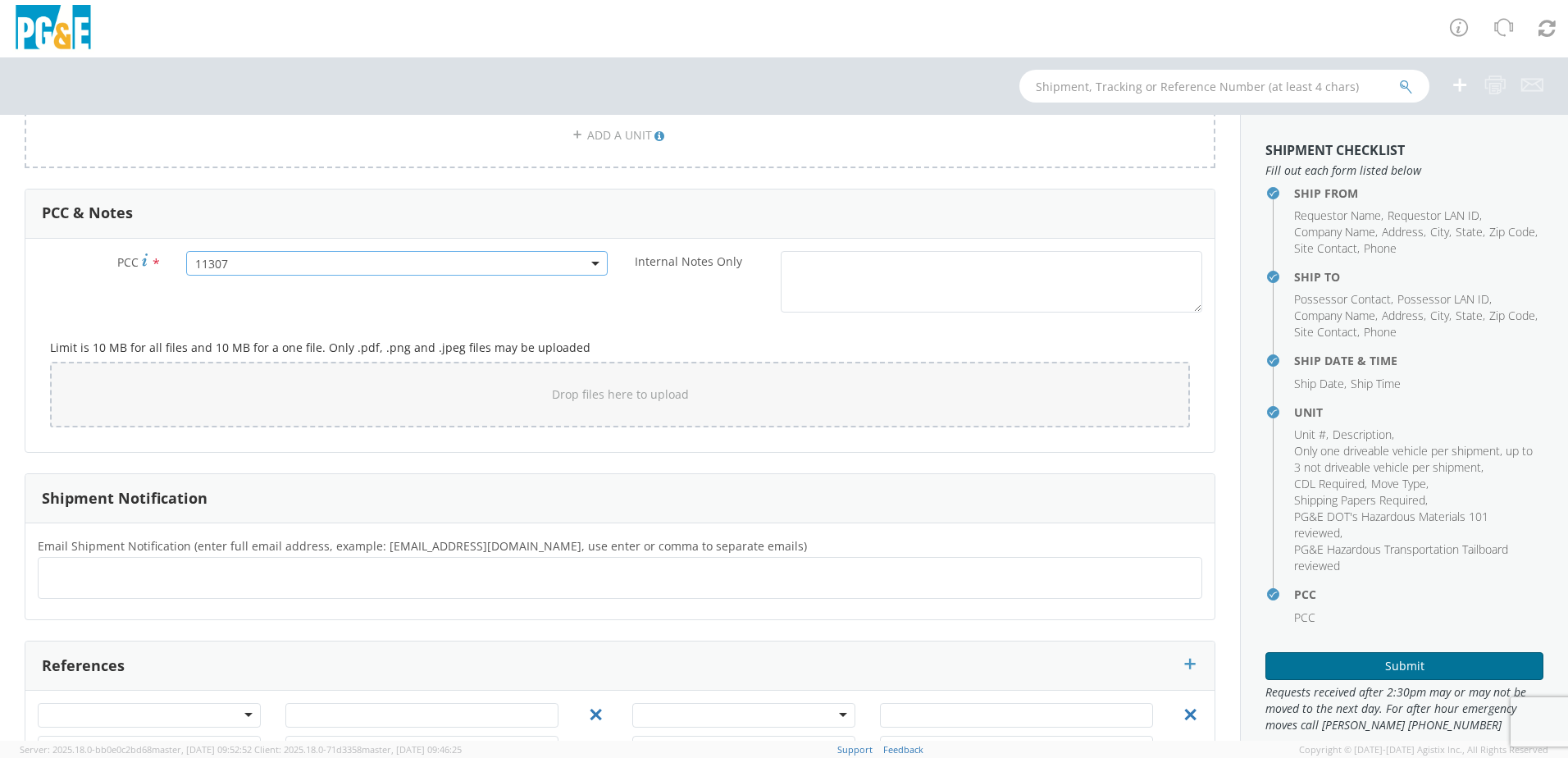
click at [1354, 663] on button "Submit" at bounding box center [1404, 665] width 278 height 28
